Goal: Task Accomplishment & Management: Manage account settings

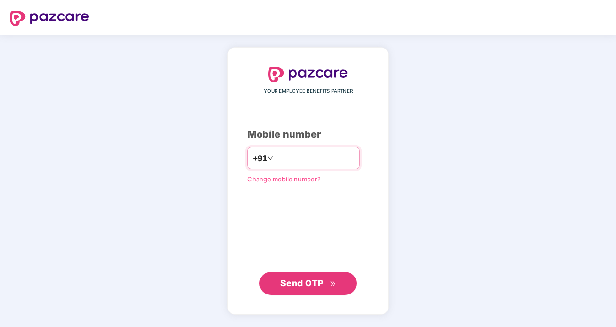
click at [318, 157] on input "number" at bounding box center [315, 158] width 80 height 16
click at [275, 160] on input "**********" at bounding box center [315, 158] width 80 height 16
type input "**********"
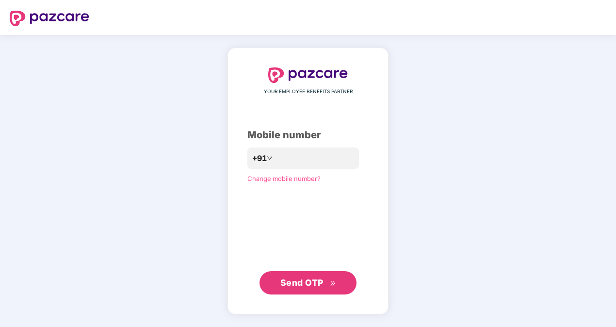
click at [300, 283] on span "Send OTP" at bounding box center [301, 282] width 43 height 10
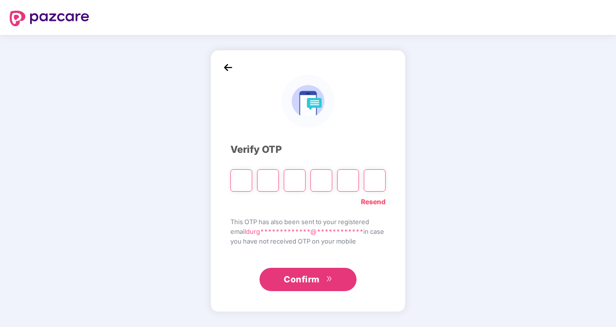
type input "*"
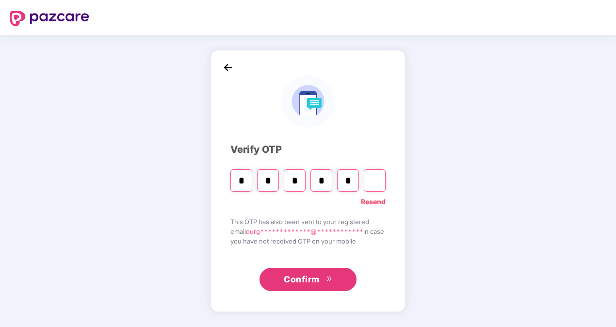
type input "*"
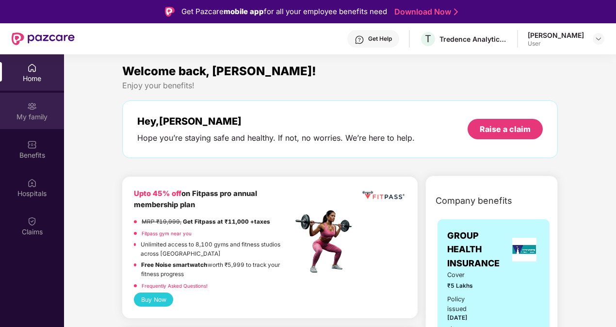
click at [38, 119] on div "My family" at bounding box center [32, 117] width 64 height 10
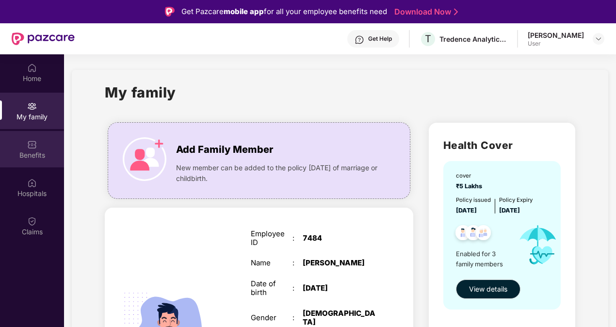
click at [33, 147] on img at bounding box center [32, 145] width 10 height 10
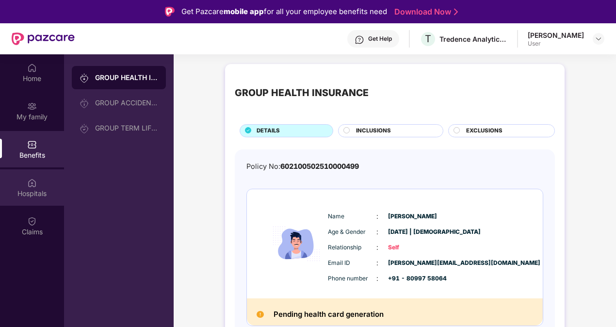
click at [31, 194] on div "Hospitals" at bounding box center [32, 194] width 64 height 10
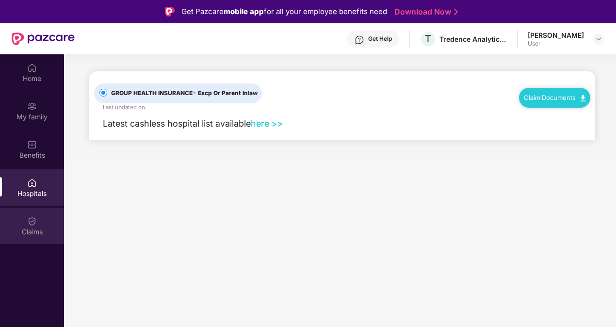
click at [34, 227] on div "Claims" at bounding box center [32, 232] width 64 height 10
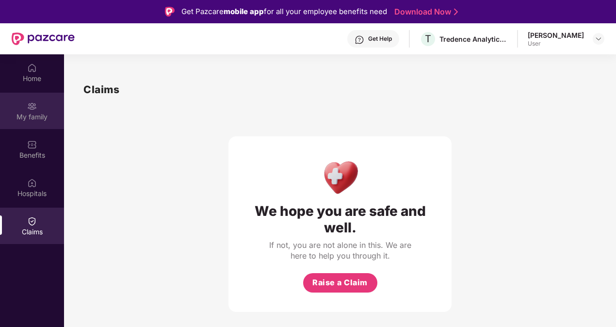
click at [35, 118] on div "My family" at bounding box center [32, 117] width 64 height 10
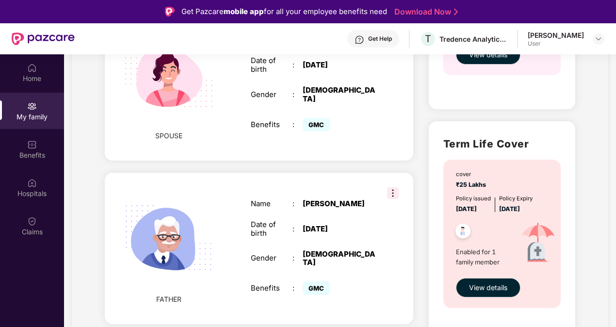
click at [563, 38] on div "Durgesh Choudhary" at bounding box center [556, 35] width 56 height 9
click at [595, 37] on img at bounding box center [599, 39] width 8 height 8
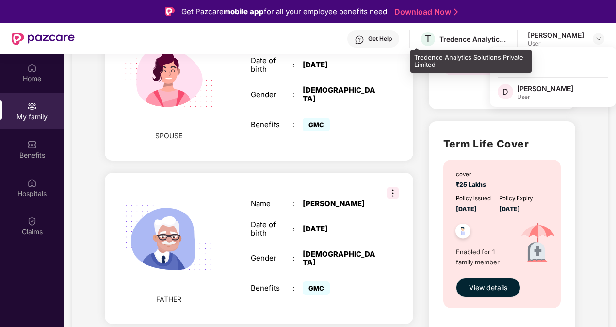
click at [466, 38] on div "Tredence Analytics Solutions Private Limited" at bounding box center [474, 38] width 68 height 9
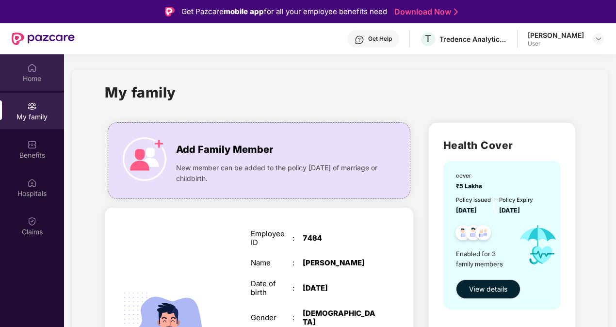
click at [39, 75] on div "Home" at bounding box center [32, 79] width 64 height 10
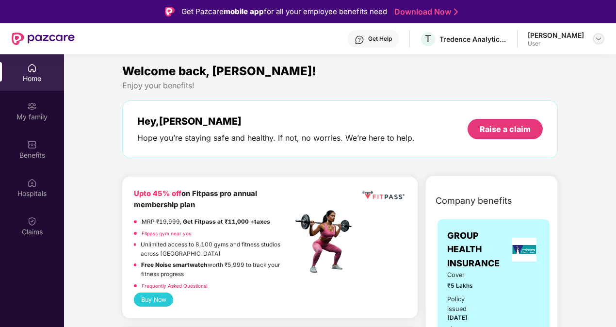
click at [602, 39] on img at bounding box center [599, 39] width 8 height 8
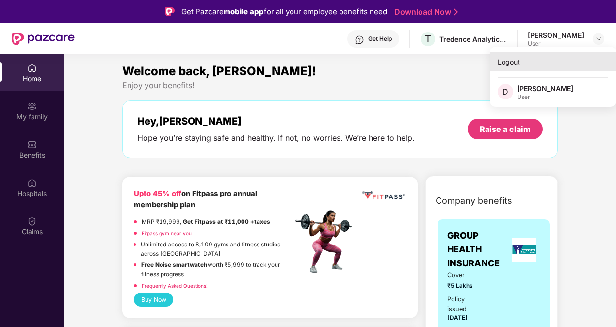
click at [509, 66] on div "Logout" at bounding box center [553, 61] width 126 height 19
